Goal: Task Accomplishment & Management: Complete application form

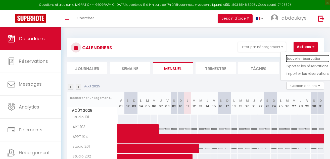
click at [299, 56] on link "Nouvelle réservation" at bounding box center [308, 59] width 44 height 8
select select
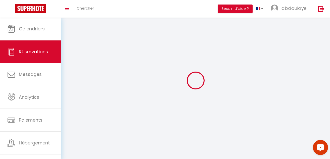
select select
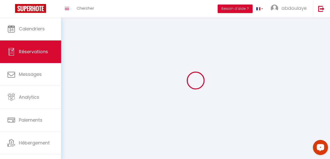
select select
checkbox input "false"
select select
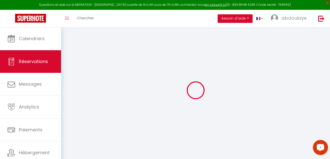
select select
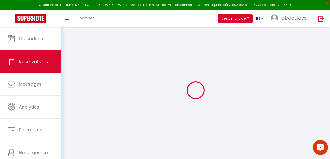
select select
checkbox input "false"
select select
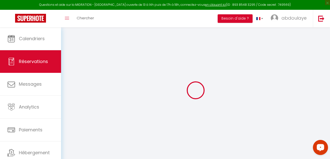
select select
checkbox input "false"
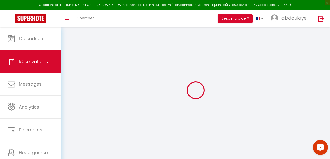
select select
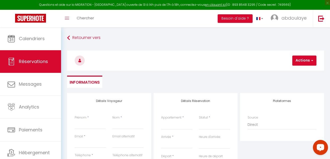
select select
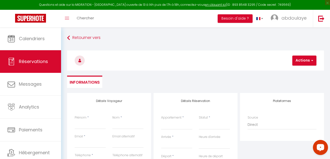
checkbox input "false"
select select
click at [89, 128] on input "Prénom" at bounding box center [90, 124] width 31 height 9
type input "M"
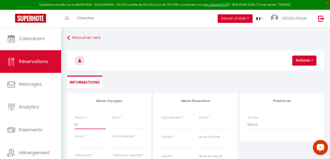
select select
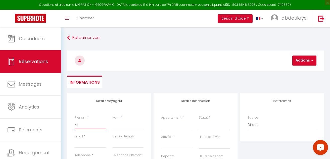
select select
checkbox input "false"
type input "MO"
select select
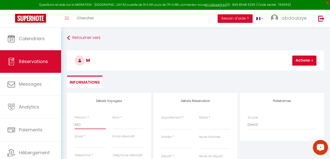
select select
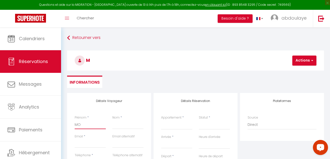
select select
checkbox input "false"
type input "MOU"
select select
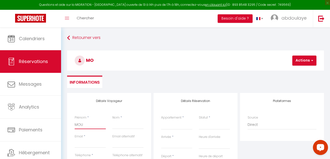
select select
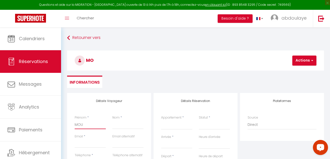
checkbox input "false"
type input "MOUS"
select select
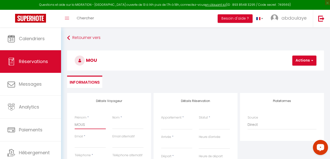
select select
checkbox input "false"
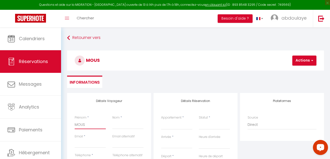
type input "MOUST"
select select
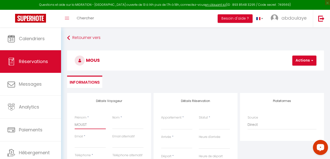
select select
checkbox input "false"
type input "MOUSTA"
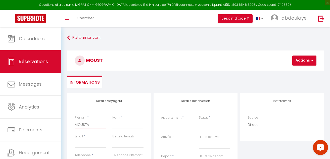
select select
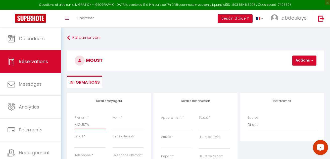
select select
checkbox input "false"
type input "MOUSTAP"
select select
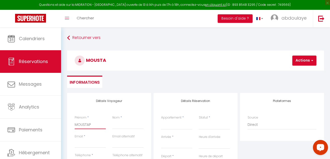
select select
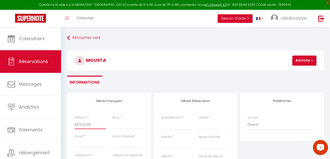
select select
checkbox input "false"
type input "MOUSTAPJ"
select select
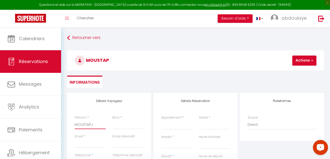
select select
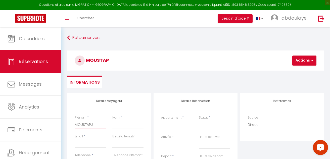
checkbox input "false"
type input "MOUSTAP"
select select
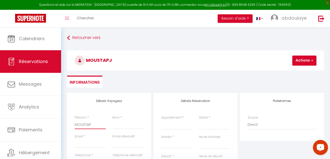
select select
checkbox input "false"
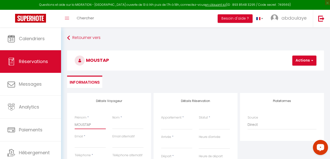
type input "MOUSTAPH"
select select
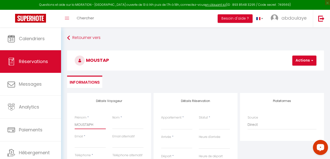
select select
checkbox input "false"
type input "MOUSTAPHA"
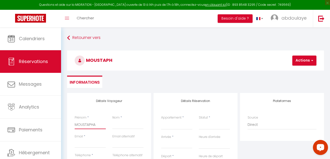
select select
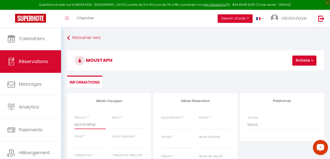
select select
checkbox input "false"
type input "MOUSTAPHA"
select select
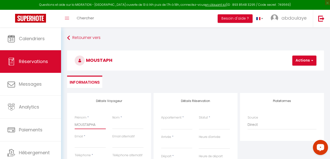
select select
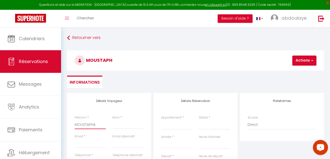
select select
checkbox input "false"
type input "MOUSTAPHA"
click at [119, 122] on input "Nom" at bounding box center [127, 124] width 31 height 9
type input "N"
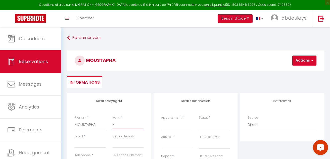
select select
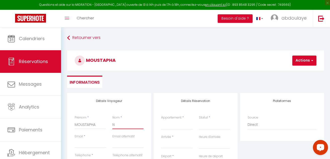
select select
checkbox input "false"
type input "ND"
select select
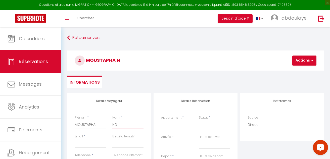
select select
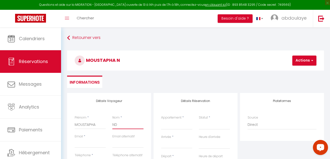
select select
checkbox input "false"
type input "NDI"
select select
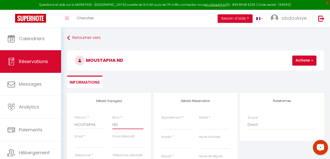
select select
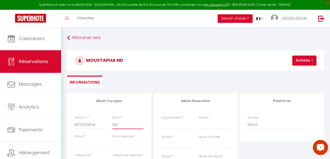
checkbox input "false"
type input "NDIA"
select select
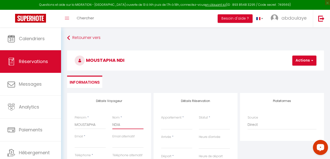
select select
checkbox input "false"
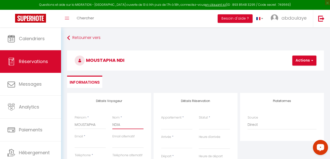
type input "NDIAY"
select select
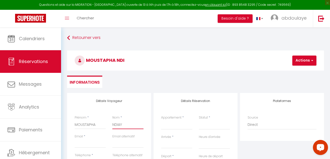
select select
checkbox input "false"
type input "NDIAYE"
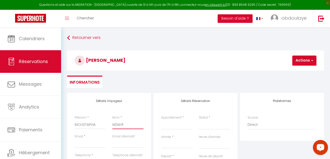
select select
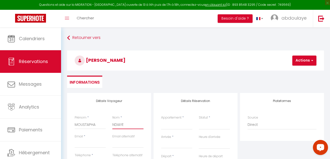
select select
checkbox input "false"
type input "NDIAYE"
select select
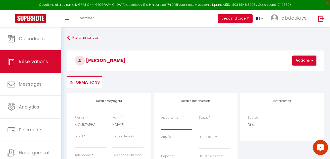
click at [186, 126] on select "Studio 101 APT 103 APPT 104 studio 201 Studio 202 Studio 301 Studio 302 Studio …" at bounding box center [176, 125] width 31 height 10
click at [161, 120] on select "Studio 101 APT 103 APPT 104 studio 201 Studio 202 Studio 301 Studio 302 Studio …" at bounding box center [176, 125] width 31 height 10
click at [214, 125] on select "Confirmé Non Confirmé [PERSON_NAME] par le voyageur No Show Request" at bounding box center [214, 125] width 31 height 10
click at [210, 128] on select "Confirmé Non Confirmé [PERSON_NAME] par le voyageur No Show Request" at bounding box center [214, 125] width 31 height 10
click at [207, 125] on select "Confirmé Non Confirmé [PERSON_NAME] par le voyageur No Show Request" at bounding box center [214, 125] width 31 height 10
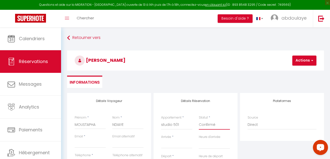
click at [199, 120] on select "Confirmé Non Confirmé [PERSON_NAME] par le voyageur No Show Request" at bounding box center [214, 125] width 31 height 10
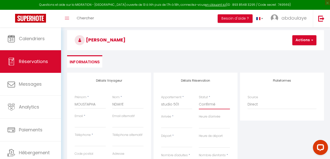
scroll to position [30, 0]
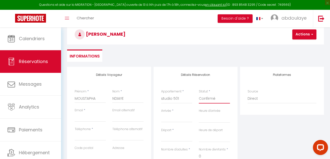
drag, startPoint x: 331, startPoint y: 156, endPoint x: 20, endPoint y: 18, distance: 340.3
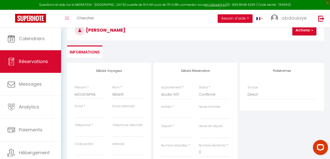
click at [305, 140] on div "Questions et aide sur la MIGRATION - [GEOGRAPHIC_DATA] ouverte de 13 à 14h puis…" at bounding box center [165, 137] width 330 height 280
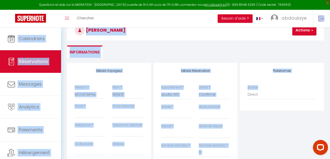
click at [179, 48] on ul "Informations" at bounding box center [195, 51] width 257 height 12
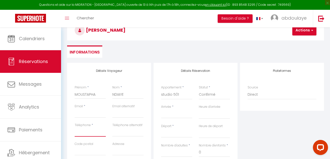
click at [88, 129] on input "Téléphone" at bounding box center [90, 132] width 31 height 9
drag, startPoint x: 91, startPoint y: 129, endPoint x: 88, endPoint y: 134, distance: 5.3
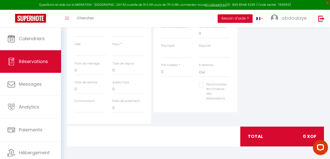
drag, startPoint x: 88, startPoint y: 134, endPoint x: 184, endPoint y: 147, distance: 96.6
click at [184, 147] on div "Détails Voyageur Prénom * MOUSTAPHA Nom * NDIAYE Email * Email alternatif Télép…" at bounding box center [195, 48] width 263 height 209
click at [174, 70] on input "0" at bounding box center [176, 72] width 31 height 9
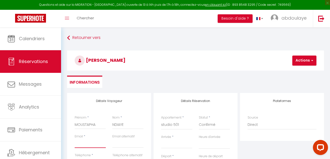
click at [78, 145] on input "Email client" at bounding box center [90, 143] width 31 height 9
click at [83, 155] on label "Téléphone" at bounding box center [83, 155] width 16 height 5
click at [83, 158] on input "Téléphone" at bounding box center [90, 162] width 31 height 9
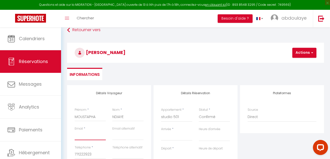
click at [94, 135] on input "Email client" at bounding box center [90, 135] width 31 height 9
click at [170, 137] on input "Arrivée" at bounding box center [176, 136] width 31 height 7
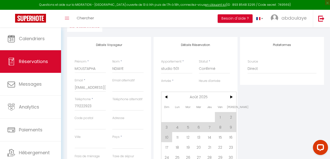
scroll to position [58, 0]
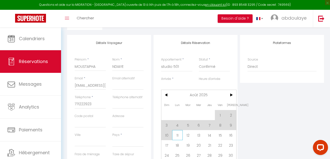
click at [178, 136] on span "11" at bounding box center [177, 135] width 11 height 10
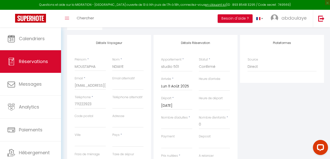
click at [175, 106] on input "[DATE]" at bounding box center [176, 105] width 31 height 7
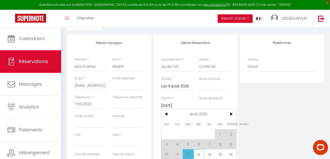
click at [201, 155] on span "13" at bounding box center [198, 154] width 11 height 10
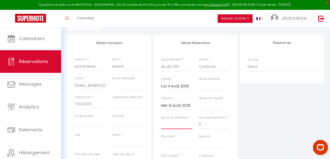
click at [177, 128] on input "Nombre d'adultes" at bounding box center [176, 124] width 31 height 9
click at [212, 127] on input "0" at bounding box center [214, 124] width 31 height 9
click at [125, 143] on select "[GEOGRAPHIC_DATA] [GEOGRAPHIC_DATA] [GEOGRAPHIC_DATA] [GEOGRAPHIC_DATA] [GEOGRA…" at bounding box center [127, 142] width 31 height 10
click at [112, 137] on select "[GEOGRAPHIC_DATA] [GEOGRAPHIC_DATA] [GEOGRAPHIC_DATA] [GEOGRAPHIC_DATA] [GEOGRA…" at bounding box center [127, 142] width 31 height 10
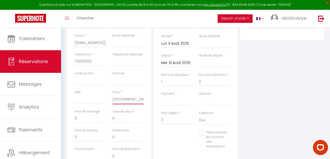
scroll to position [108, 0]
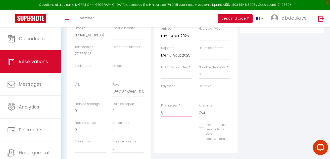
click at [169, 111] on input "0" at bounding box center [176, 112] width 31 height 9
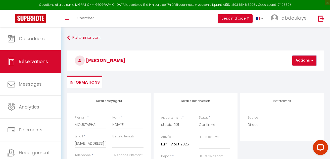
click at [296, 60] on button "Actions" at bounding box center [304, 61] width 24 height 10
click at [289, 69] on link "Enregistrer" at bounding box center [309, 71] width 40 height 7
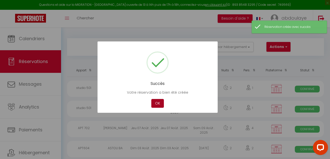
click at [155, 102] on button "OK" at bounding box center [157, 103] width 13 height 9
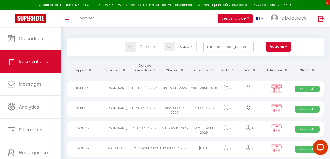
click at [326, 3] on span "×" at bounding box center [327, 2] width 5 height 5
